Goal: Information Seeking & Learning: Learn about a topic

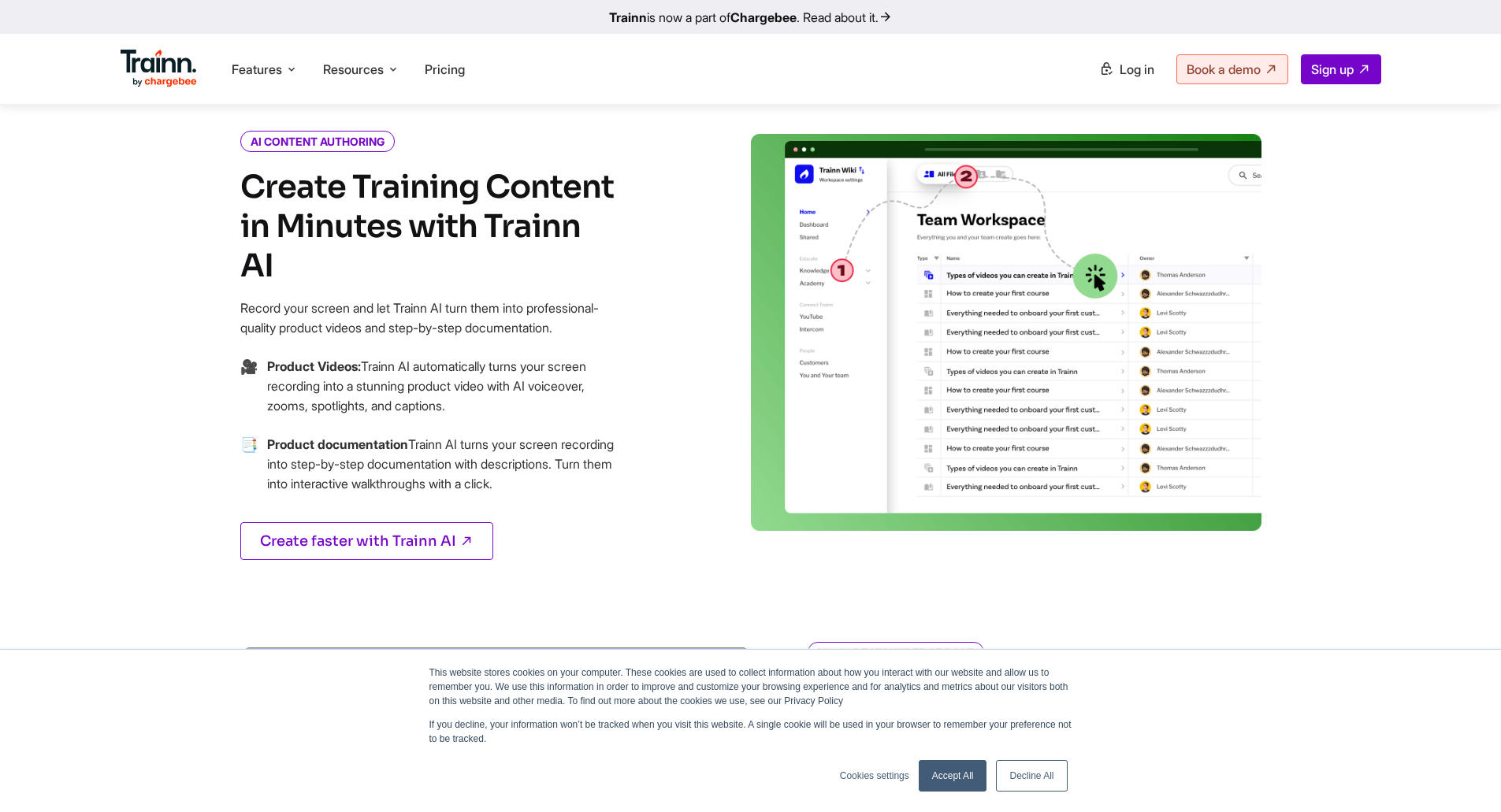
scroll to position [630, 0]
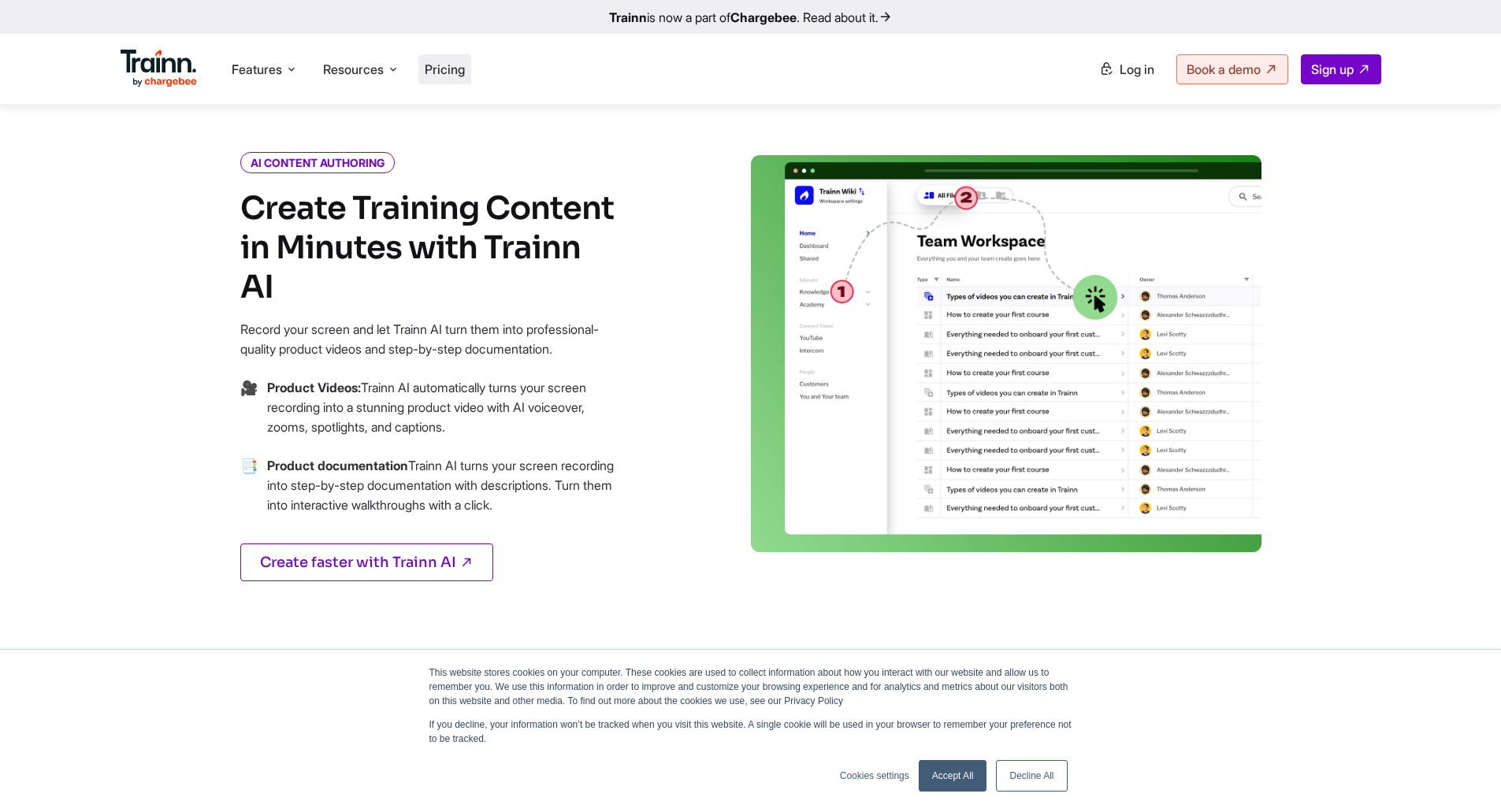
click at [469, 81] on li "Pricing" at bounding box center [445, 70] width 53 height 30
click at [447, 75] on span "Pricing" at bounding box center [444, 69] width 40 height 16
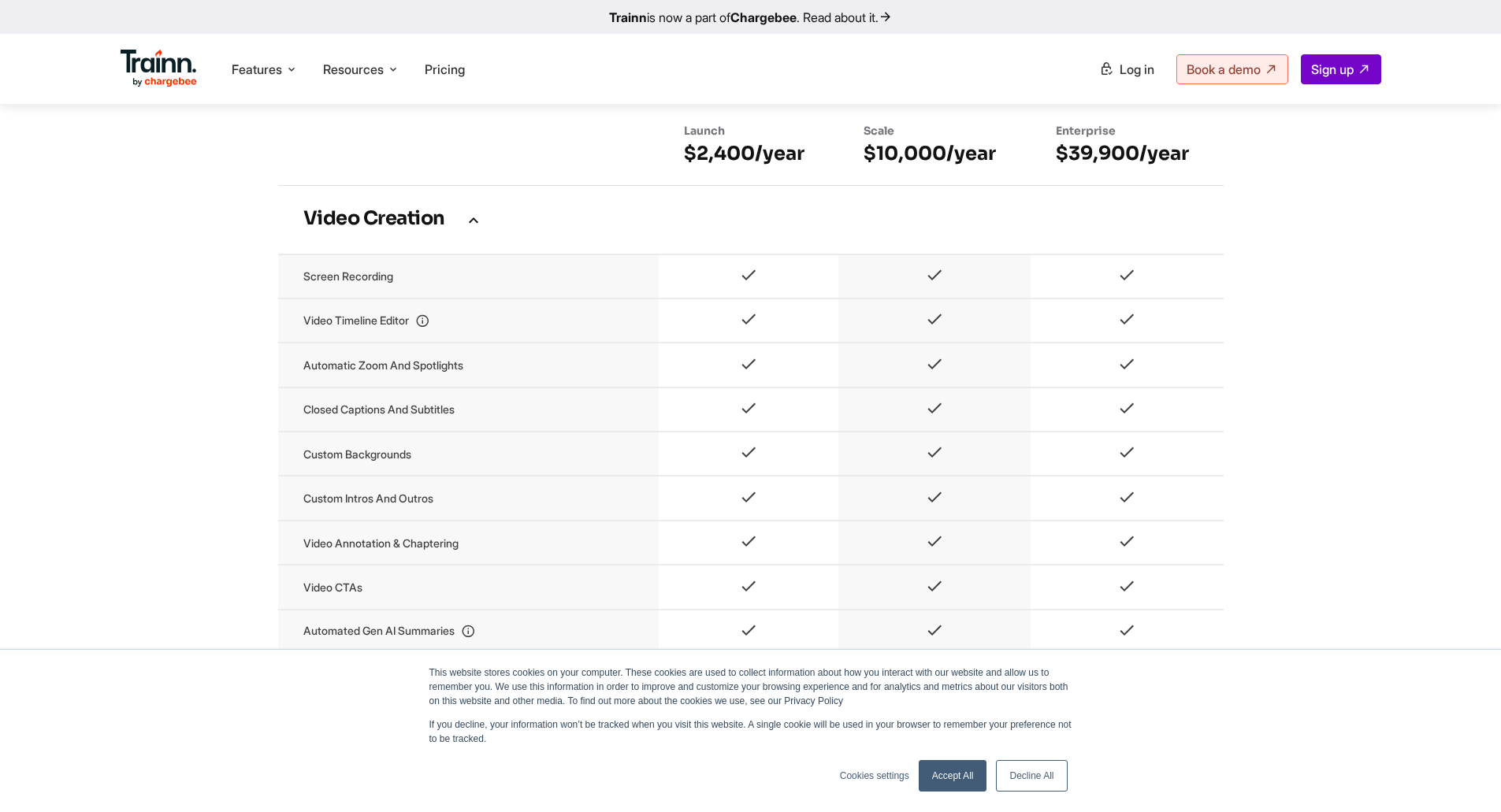
scroll to position [1006, 0]
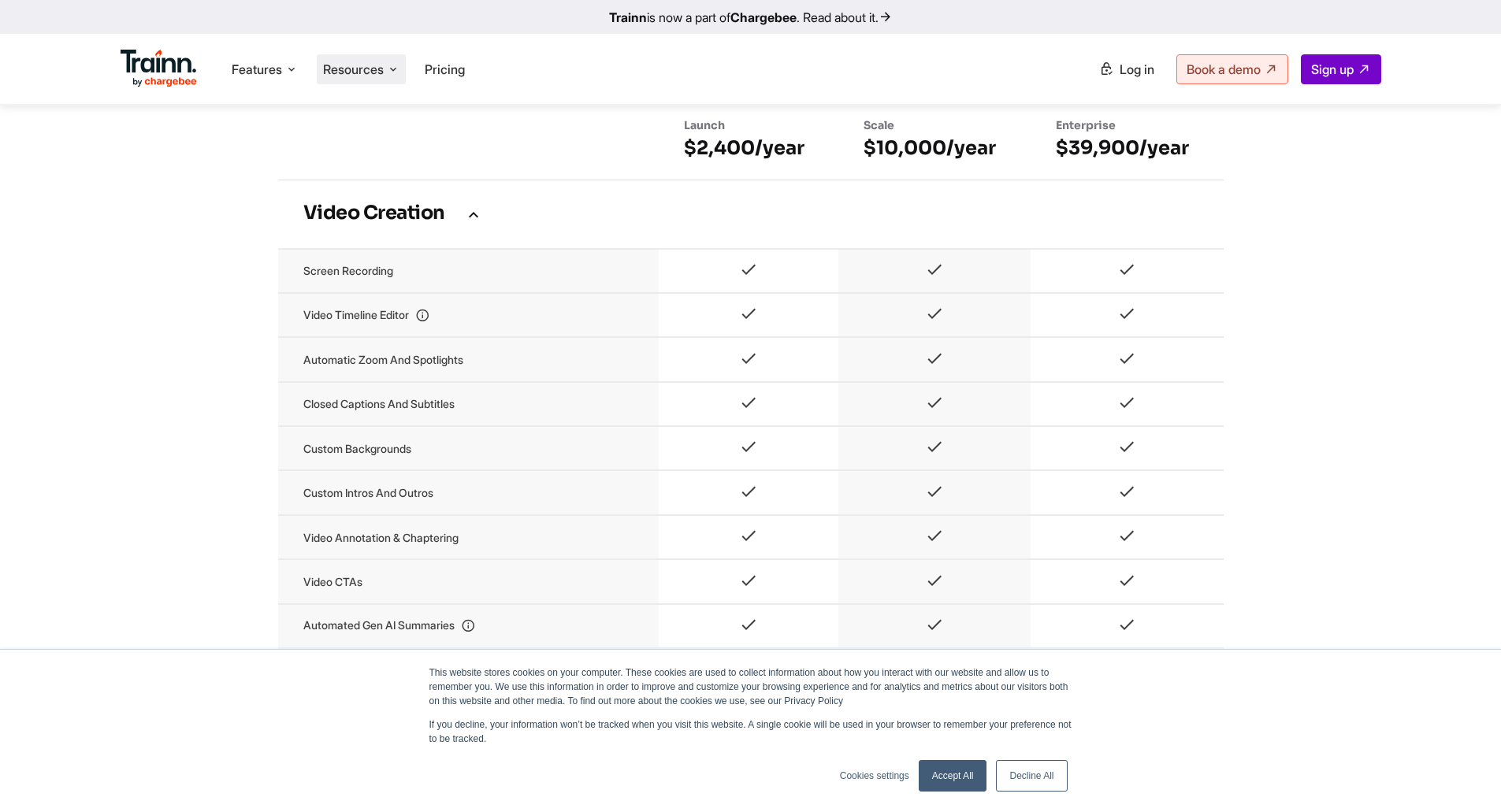
click at [404, 75] on li "Resources Resources Trainn Help Center Help videos to get you started. Trainn B…" at bounding box center [361, 70] width 89 height 30
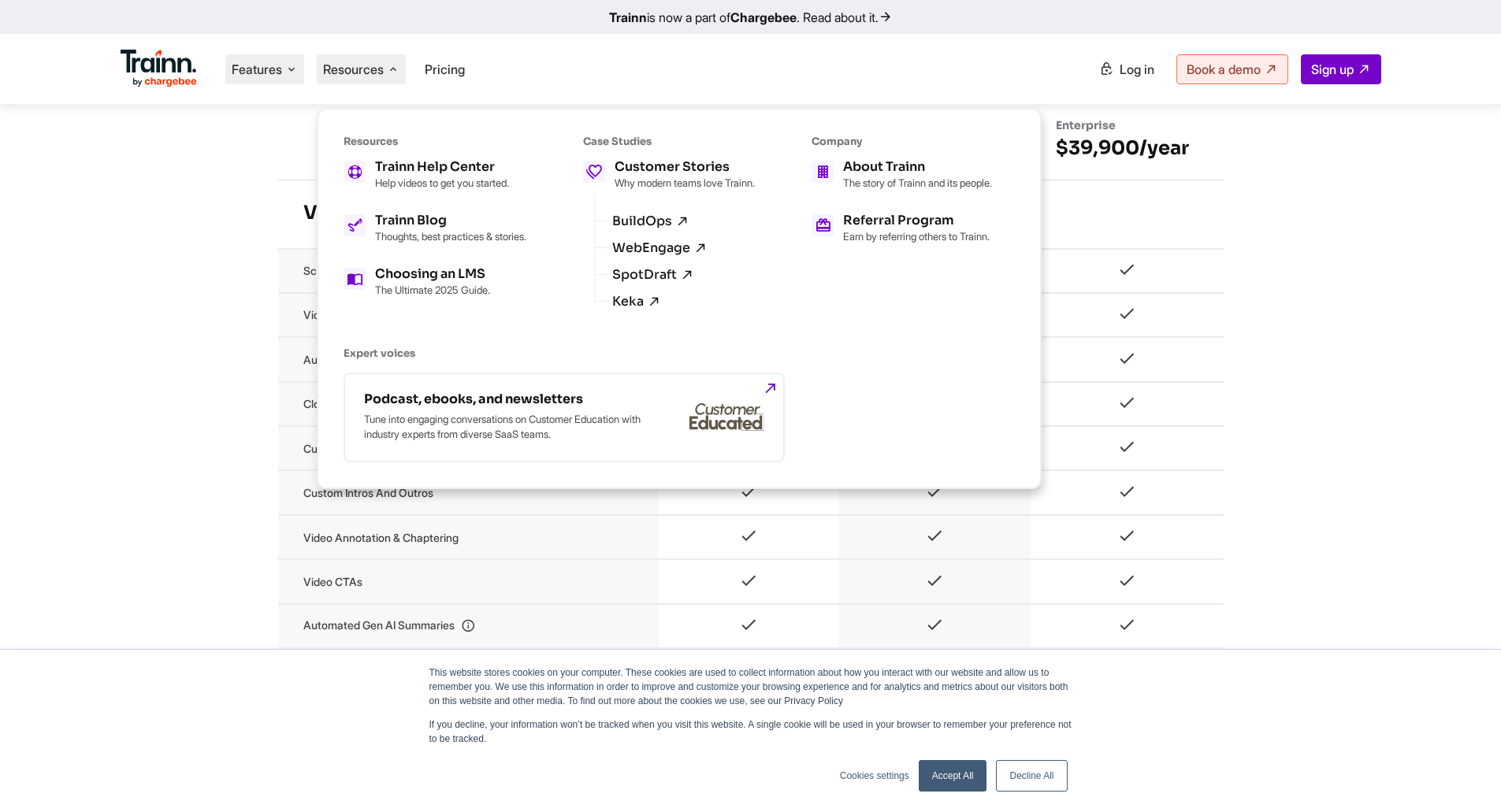
click at [265, 62] on span "Features" at bounding box center [256, 69] width 51 height 17
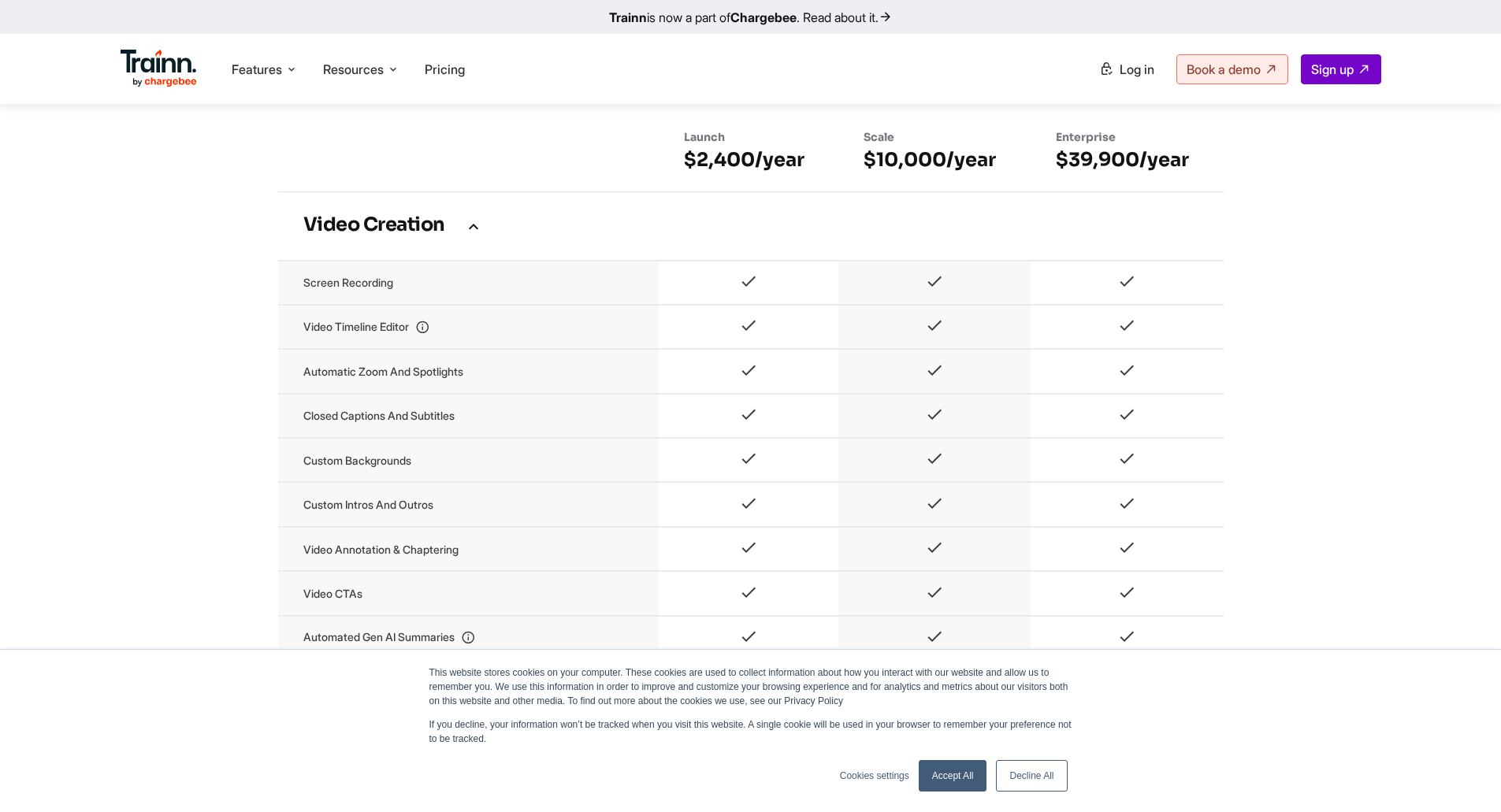
scroll to position [927, 0]
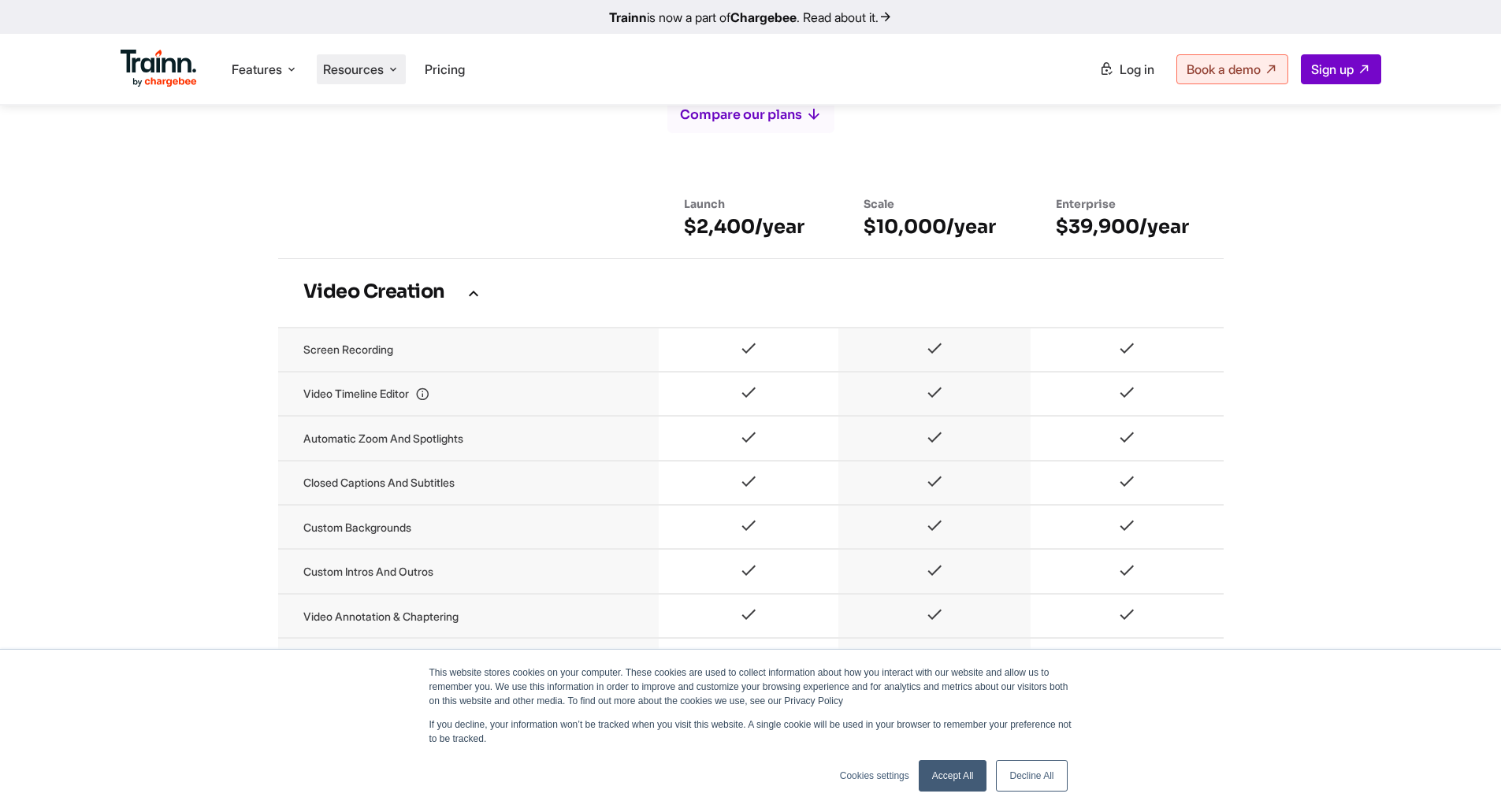
click at [378, 66] on span "Resources" at bounding box center [353, 69] width 61 height 17
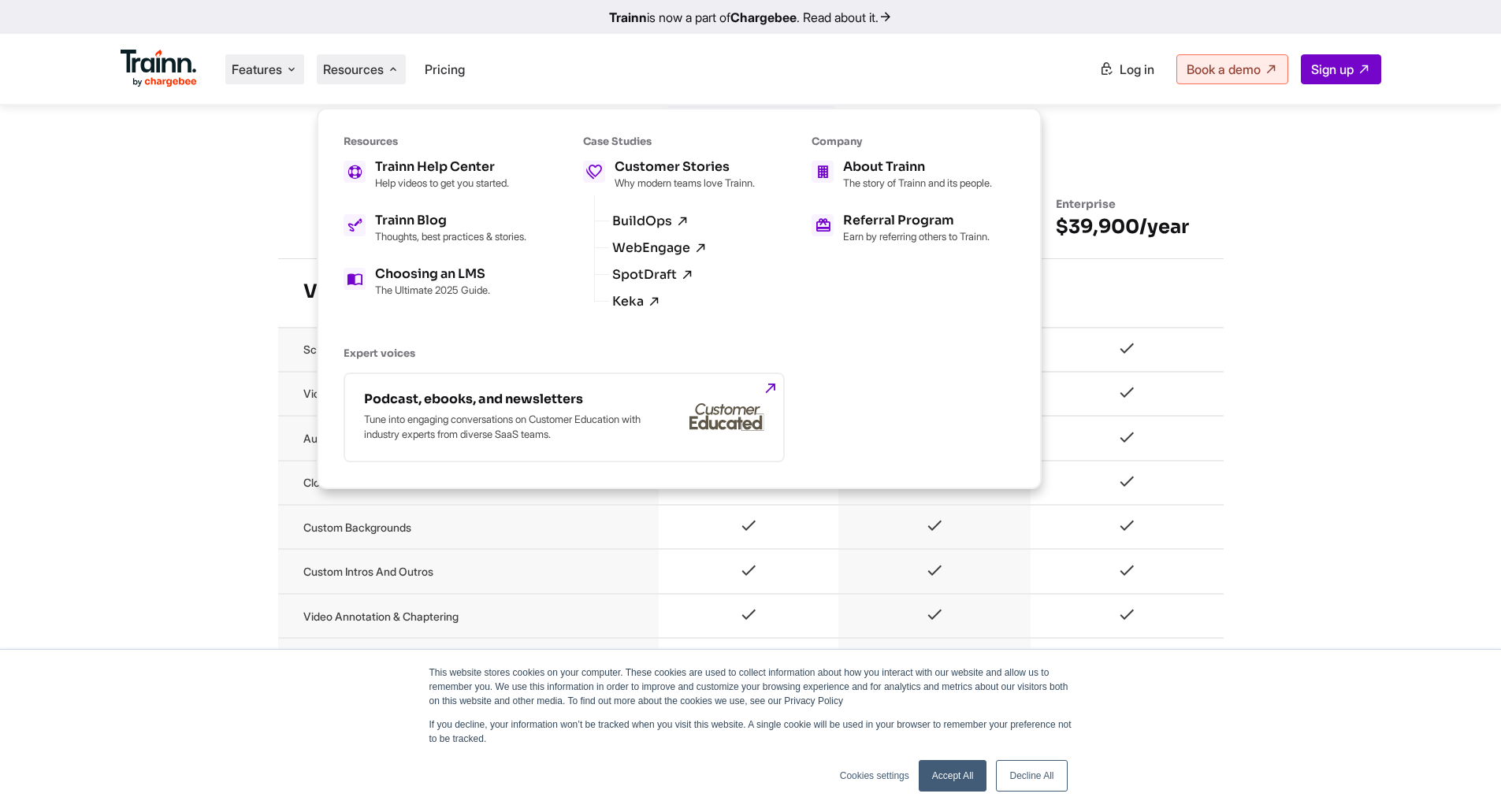
click at [285, 72] on li "Features Product Videos Create product & how-to videos in multiple languages. G…" at bounding box center [264, 70] width 79 height 30
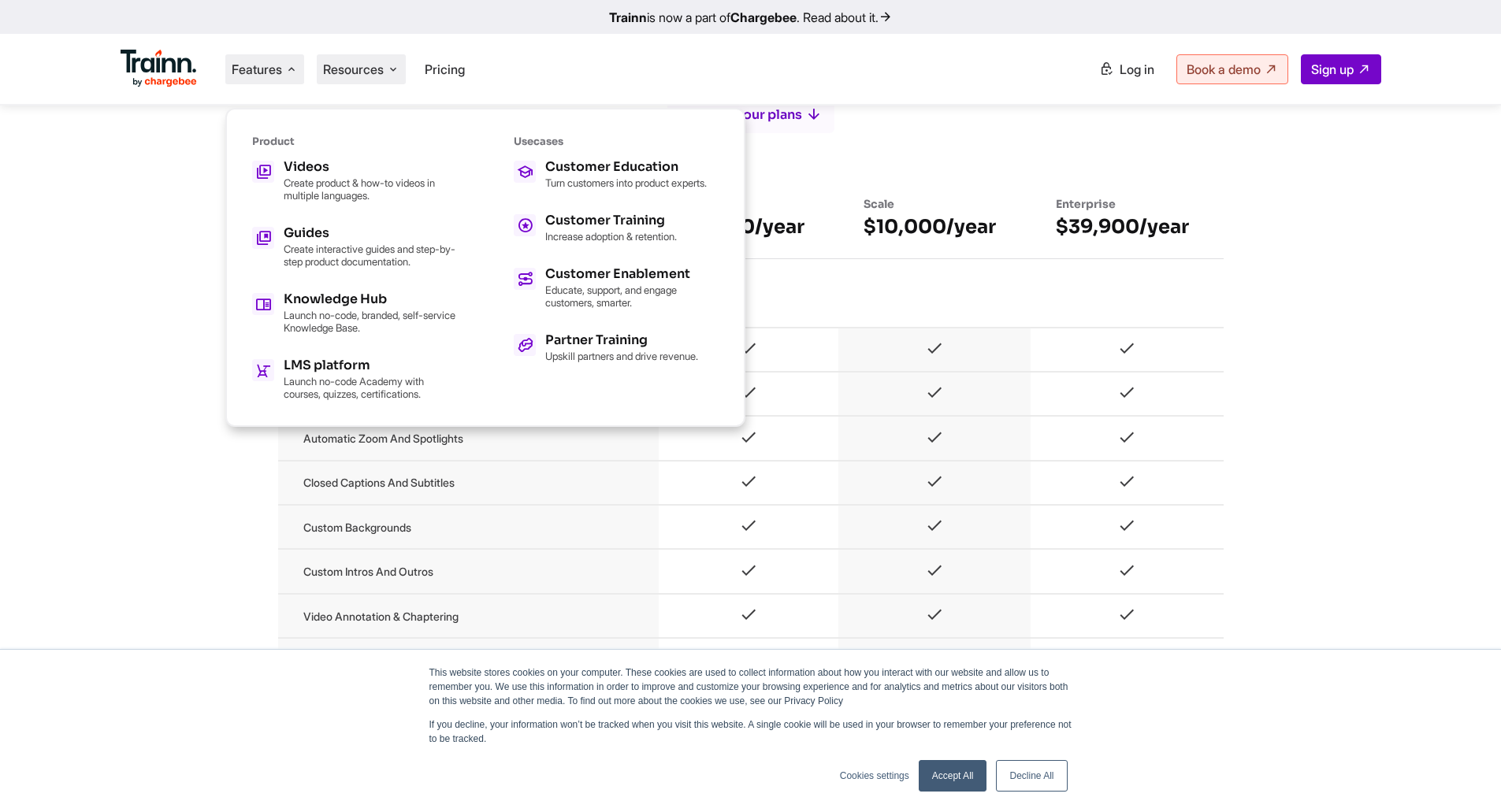
click at [362, 71] on span "Resources" at bounding box center [353, 69] width 61 height 17
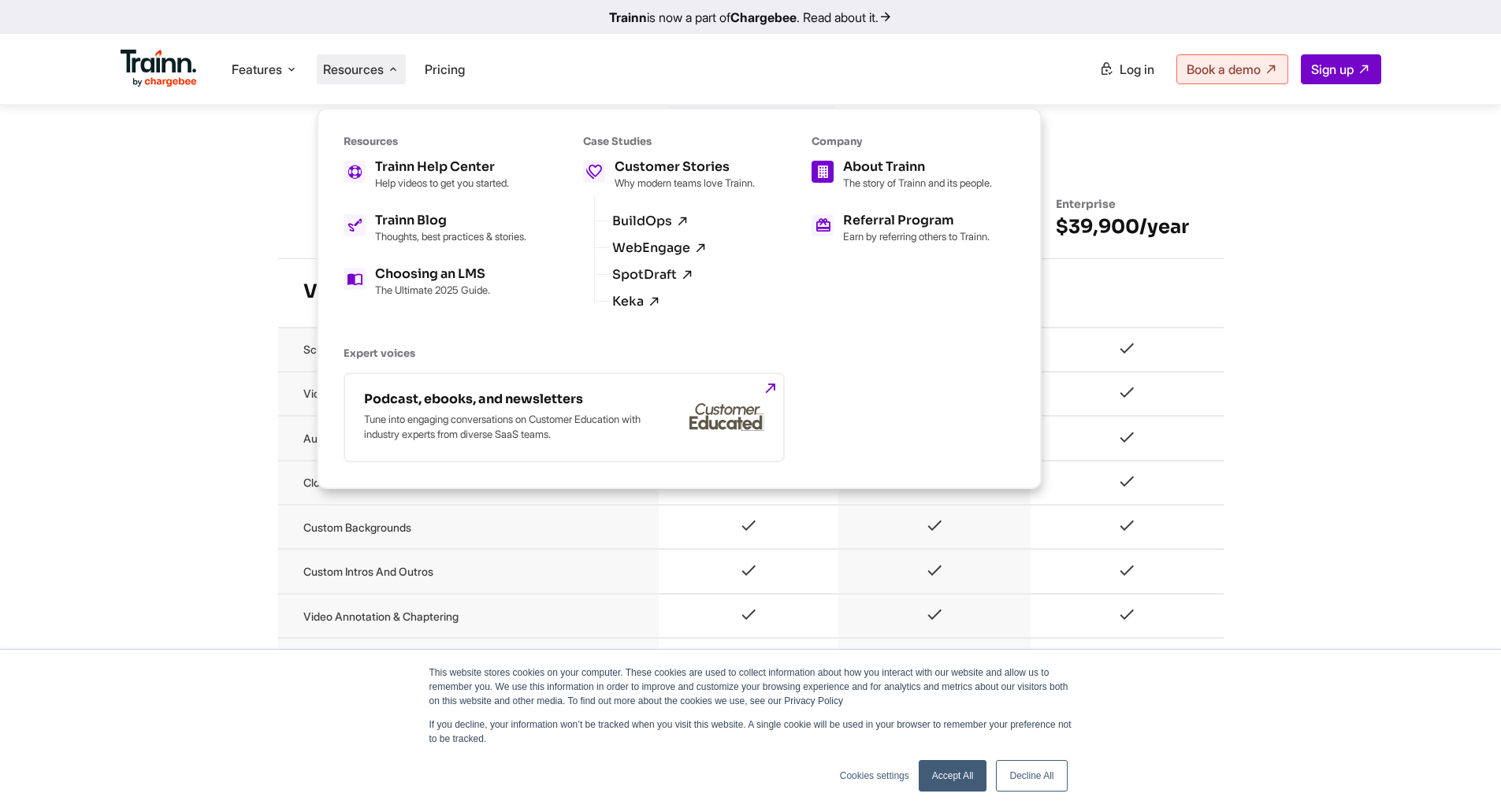
click at [903, 176] on p "The story of Trainn and its people." at bounding box center [918, 182] width 149 height 12
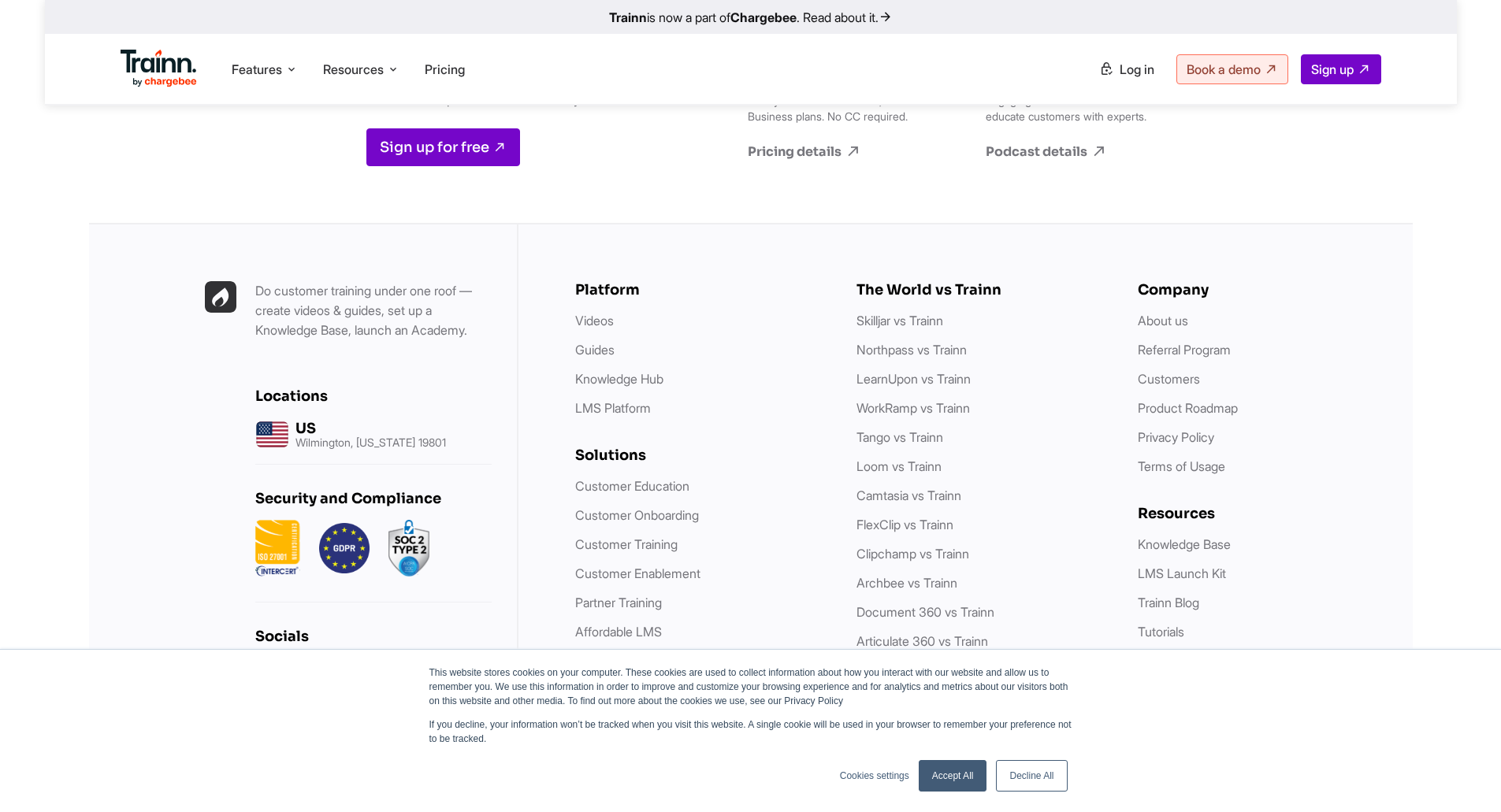
scroll to position [6300, 0]
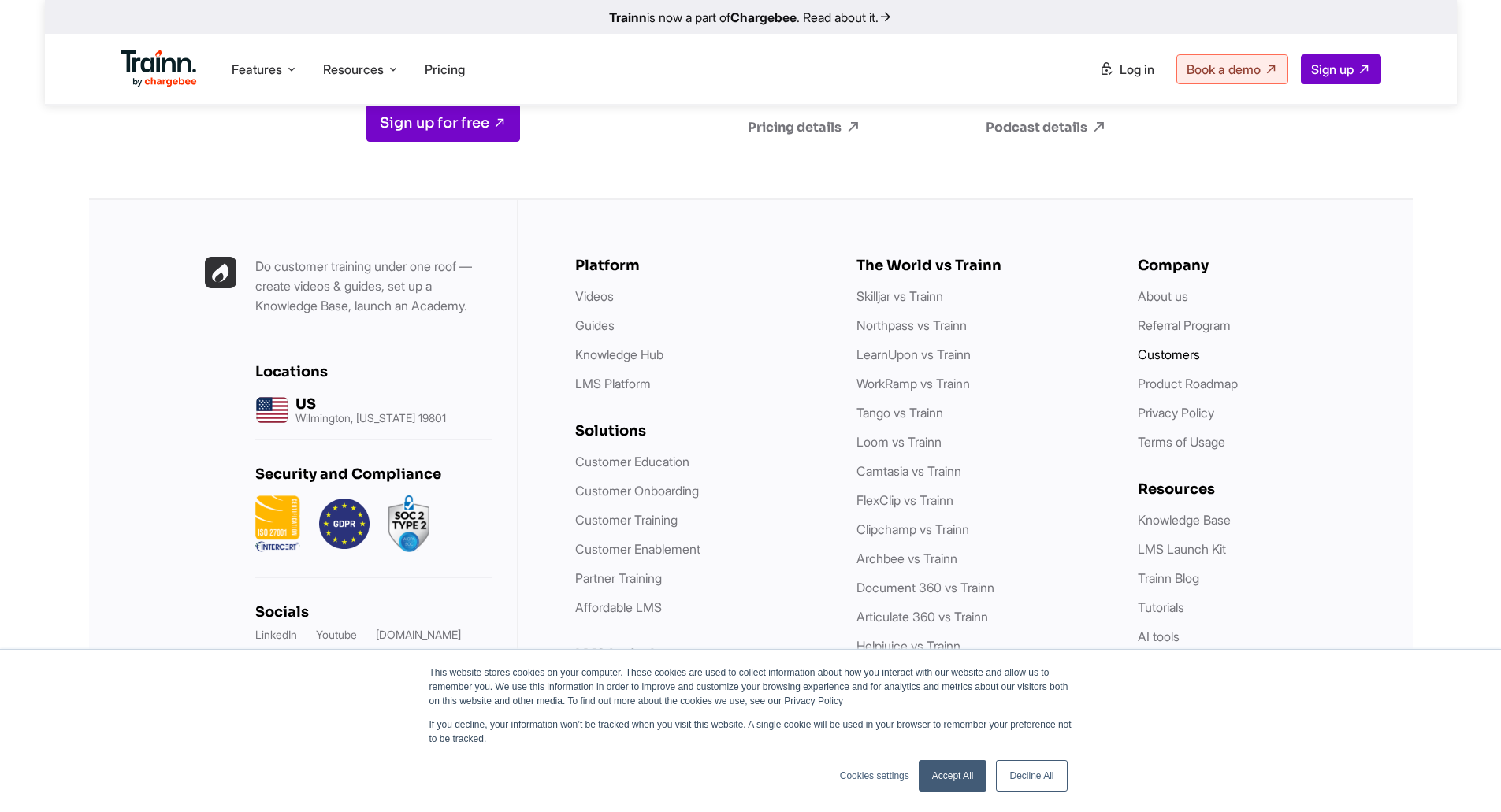
click at [1161, 346] on link "Customers" at bounding box center [1168, 354] width 62 height 16
click at [1188, 570] on link "Trainn Blog" at bounding box center [1168, 578] width 61 height 16
click at [1168, 599] on link "Tutorials" at bounding box center [1160, 607] width 46 height 16
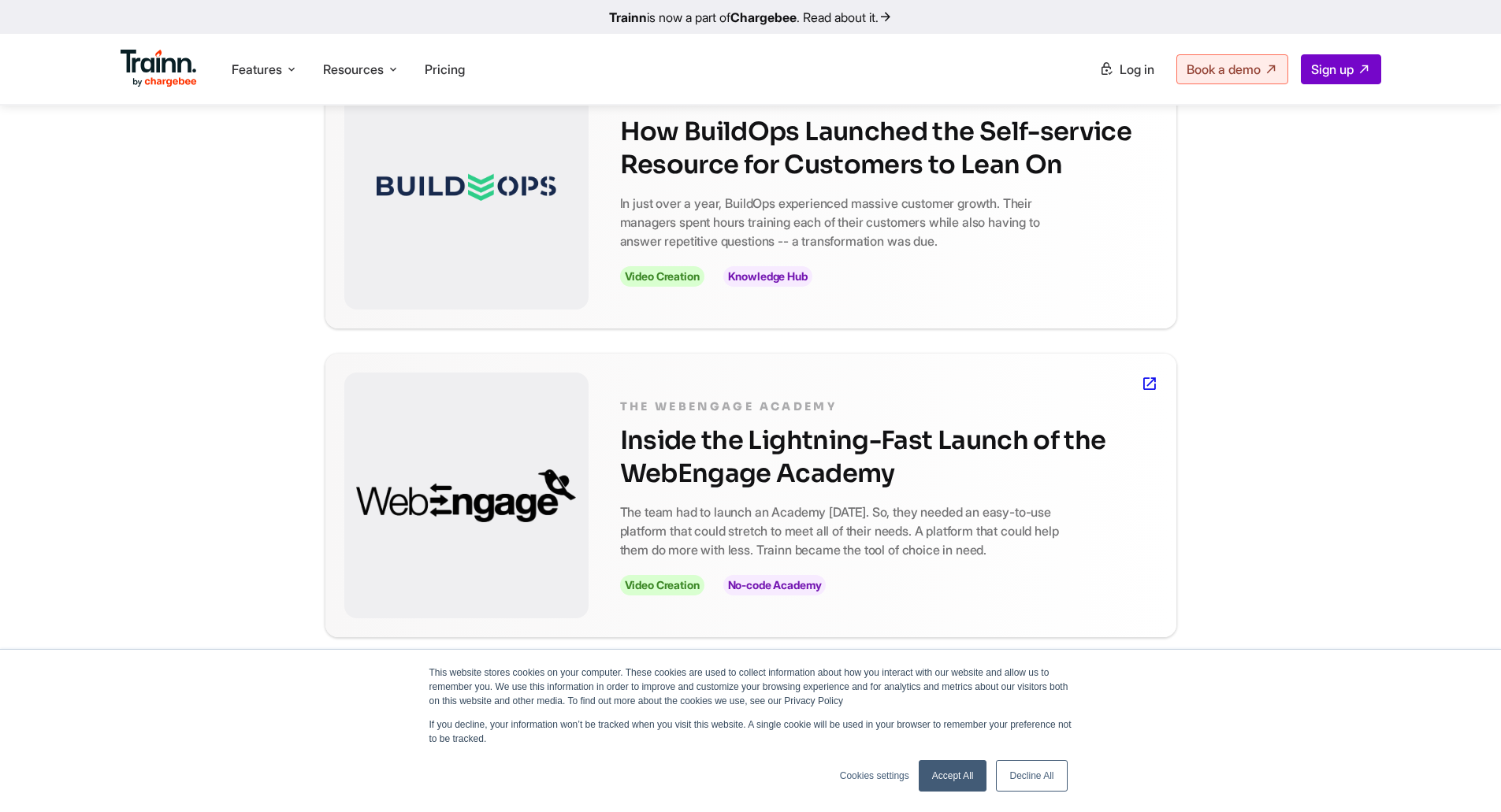
scroll to position [472, 0]
click at [797, 162] on h2 "How BuildOps Launched the Self-service Resource for Customers to Lean On" at bounding box center [888, 147] width 537 height 66
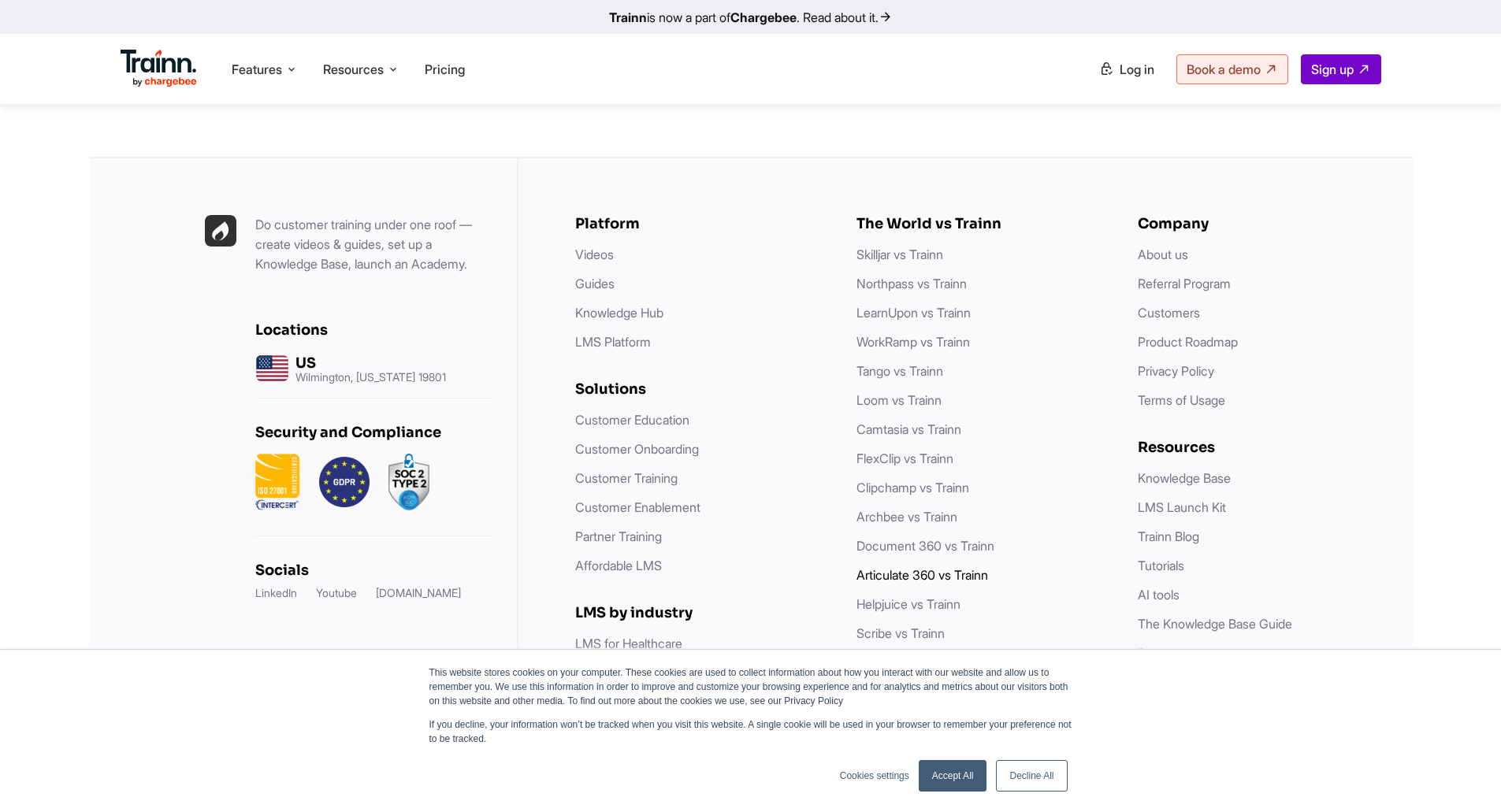
scroll to position [4896, 0]
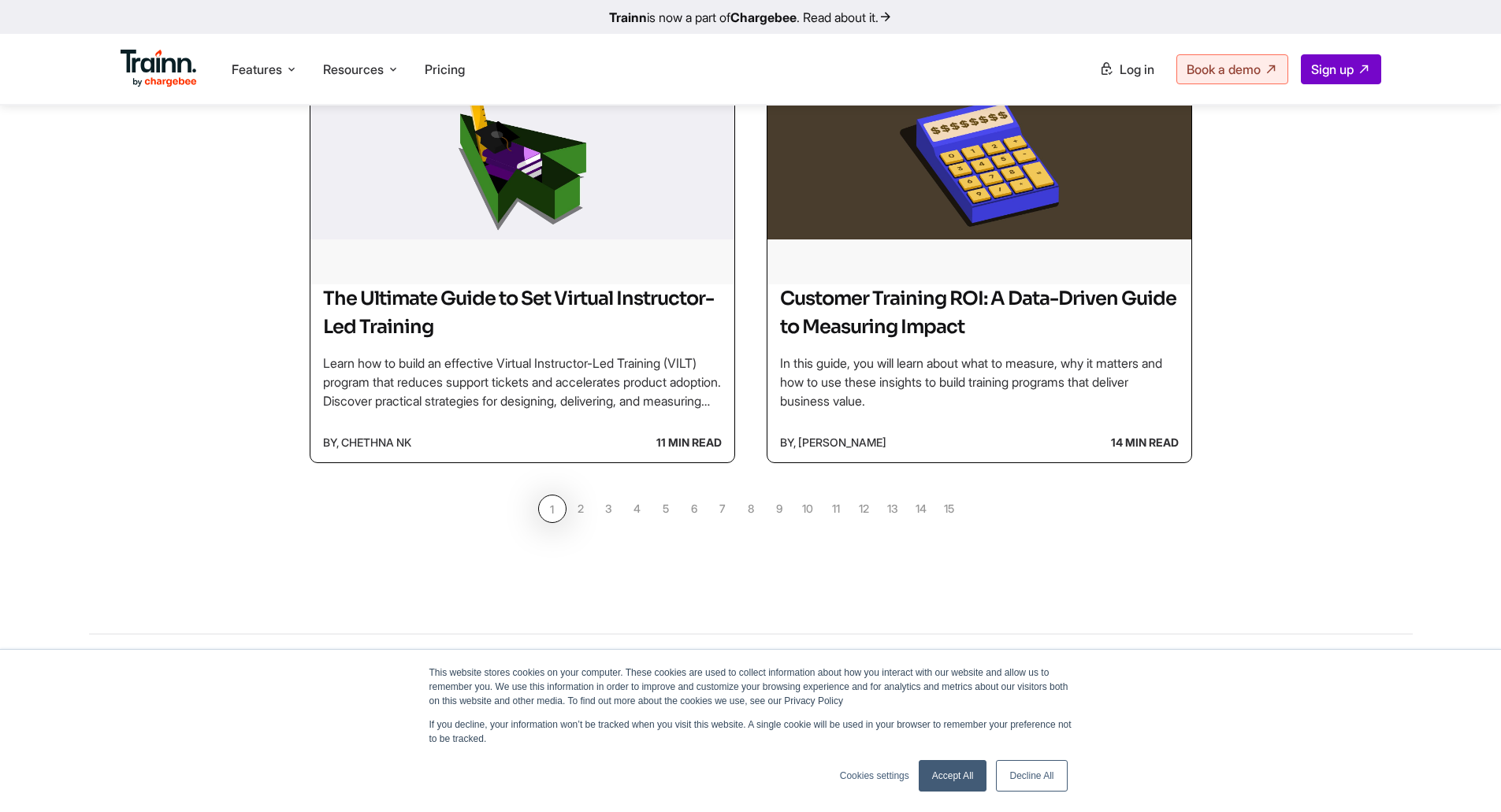
scroll to position [1496, 0]
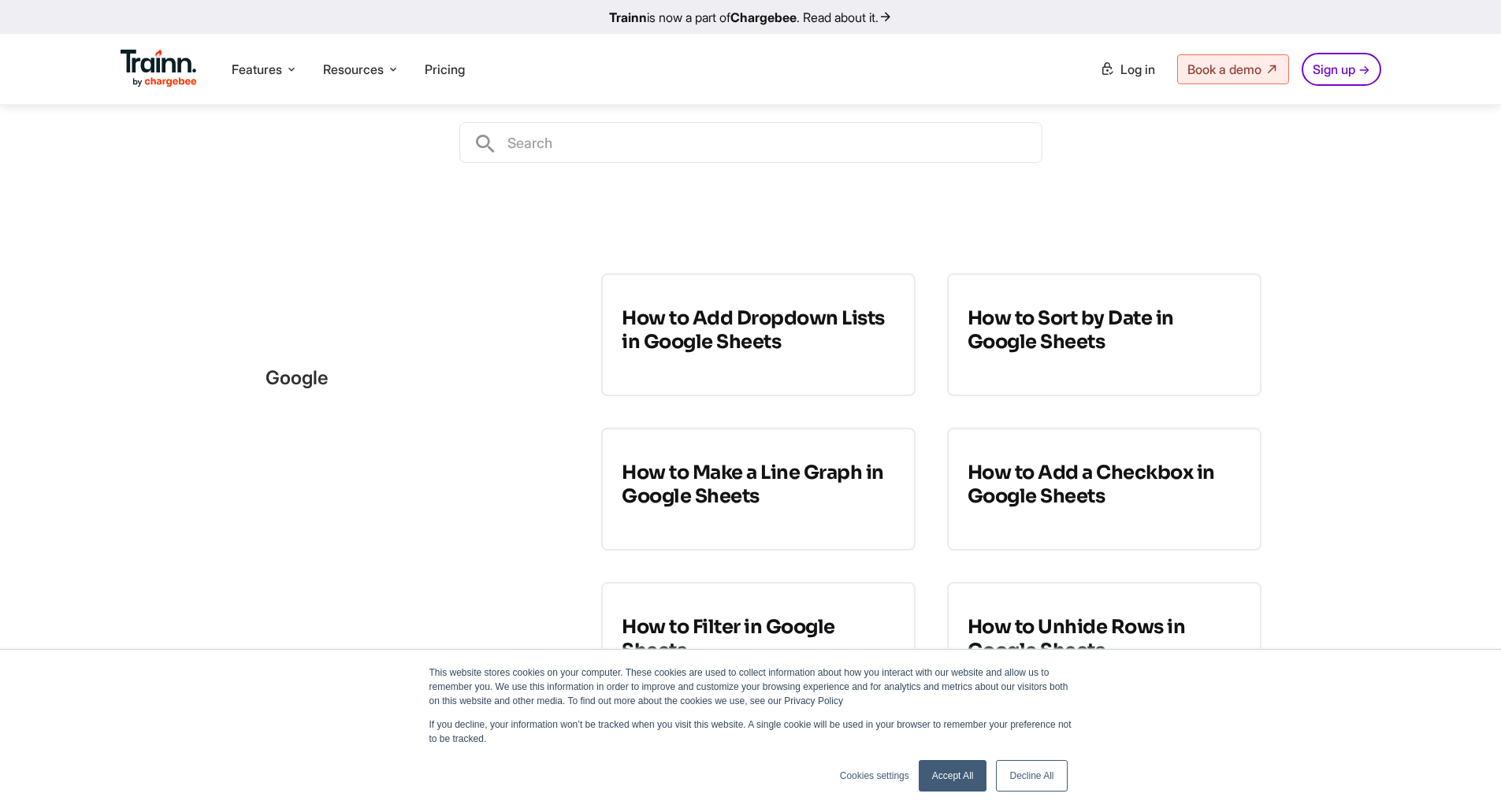
scroll to position [394, 0]
